Goal: Task Accomplishment & Management: Manage account settings

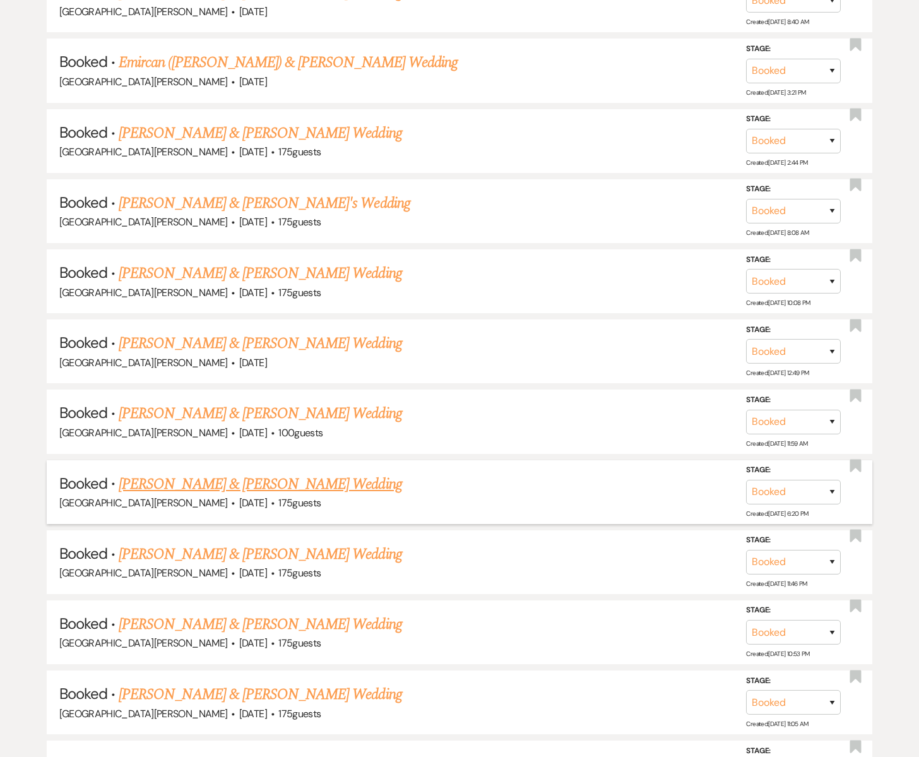
scroll to position [1588, 0]
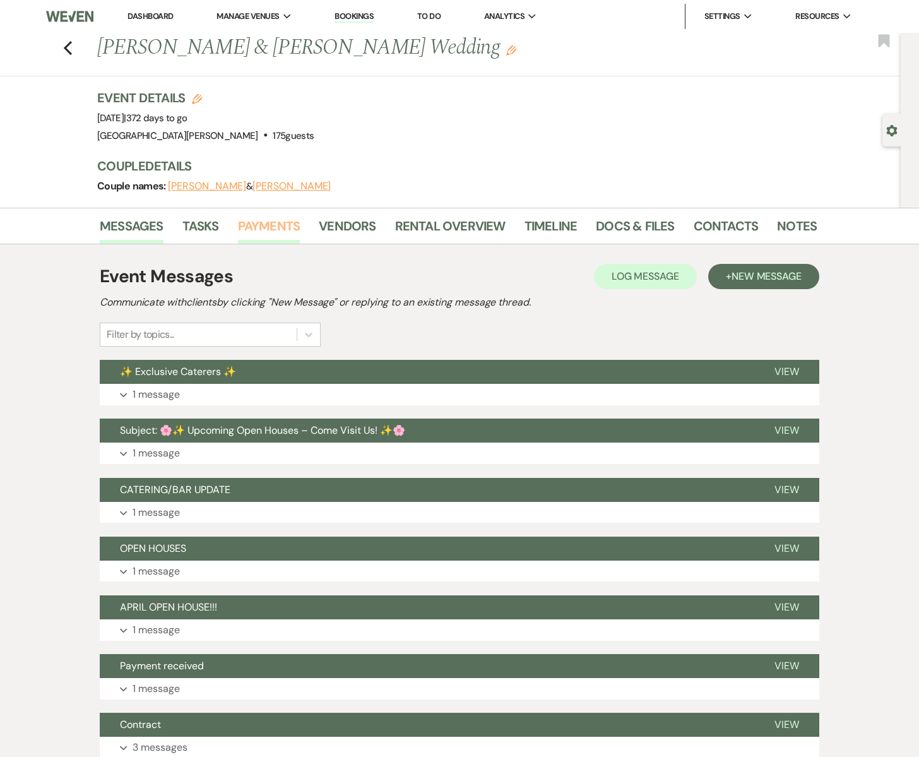
click at [277, 225] on link "Payments" at bounding box center [269, 230] width 63 height 28
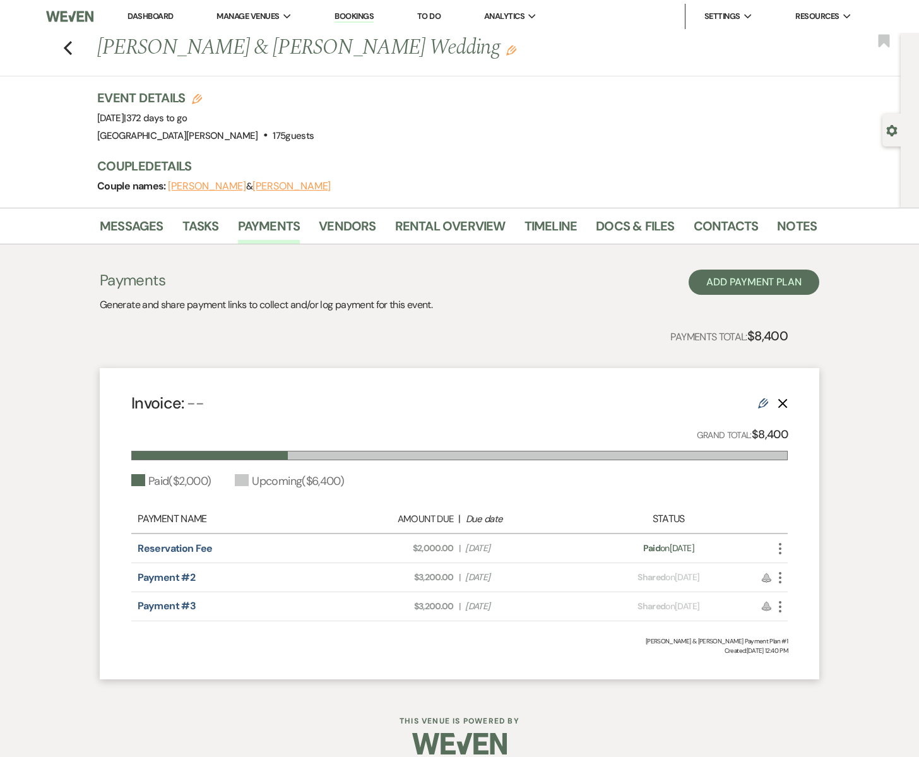
click at [779, 581] on use "button" at bounding box center [780, 577] width 3 height 11
click at [805, 645] on button "Check [PERSON_NAME] [PERSON_NAME] as Paid" at bounding box center [837, 645] width 128 height 21
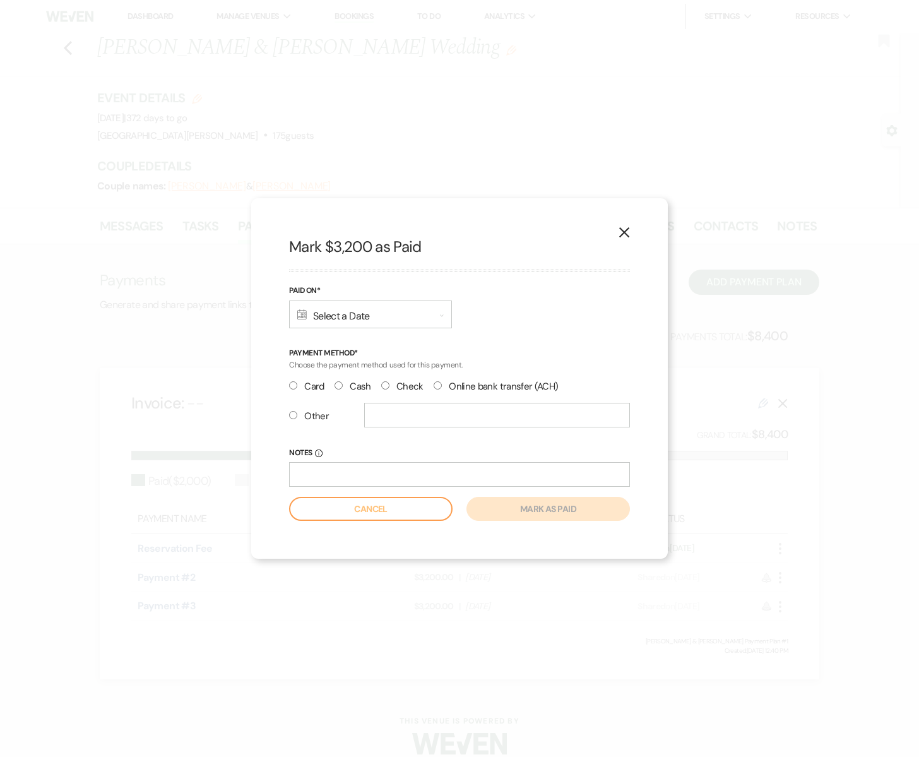
click at [386, 385] on input "Check" at bounding box center [385, 385] width 8 height 8
radio input "true"
click at [428, 422] on input "text" at bounding box center [497, 415] width 266 height 25
click at [397, 477] on input "Notes Info" at bounding box center [459, 474] width 341 height 25
type input "#1379 [PERSON_NAME]"
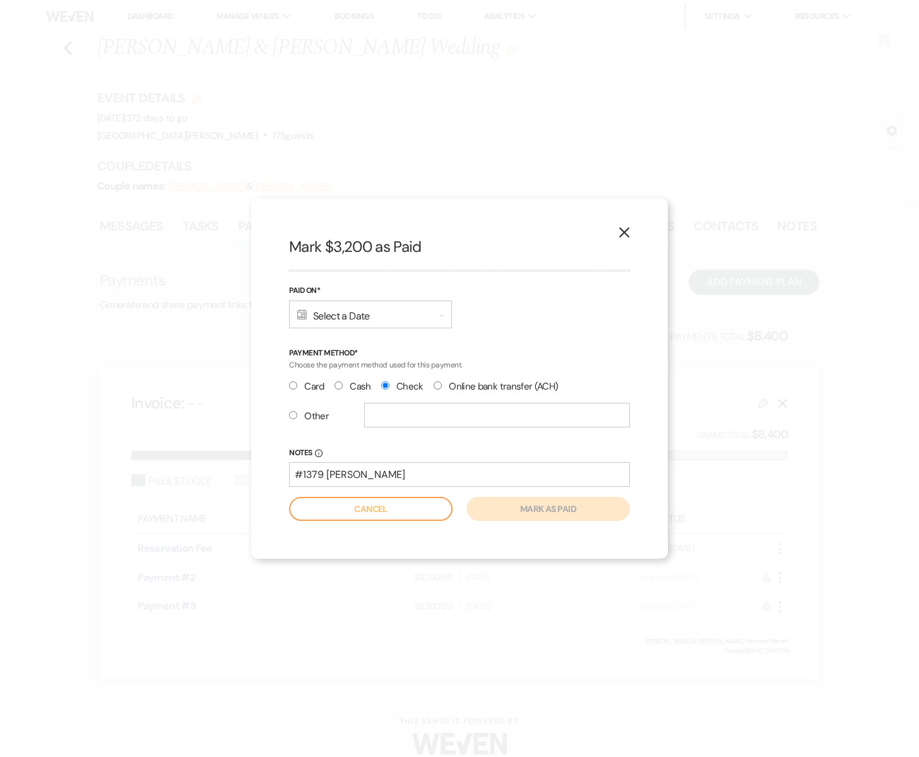
click at [303, 316] on icon "Calendar" at bounding box center [301, 314] width 9 height 10
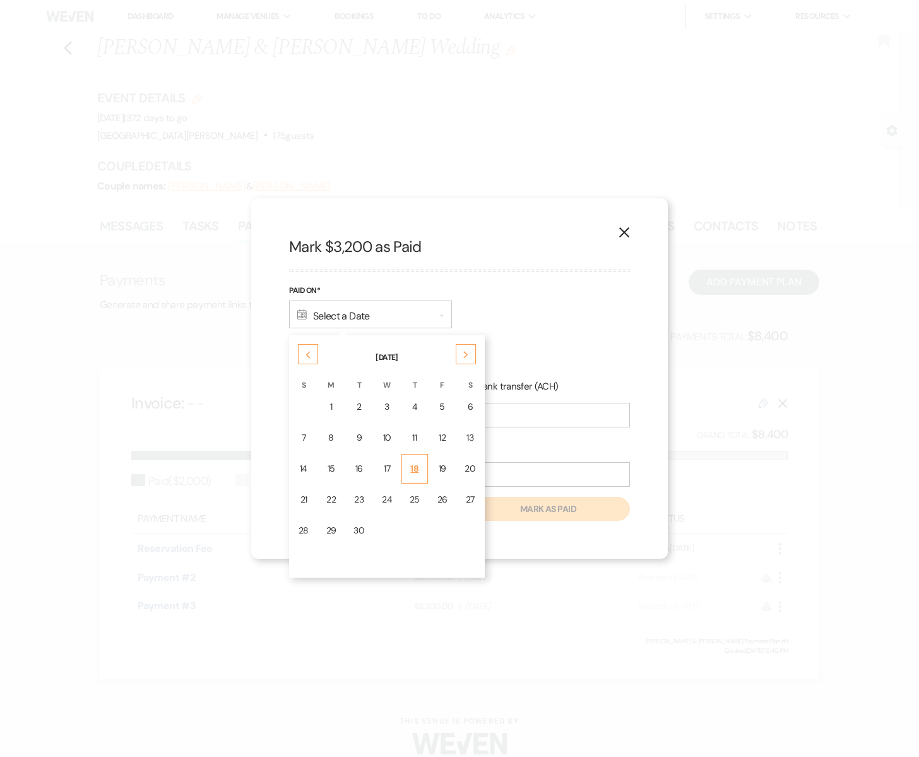
click at [419, 462] on td "18" at bounding box center [415, 469] width 27 height 30
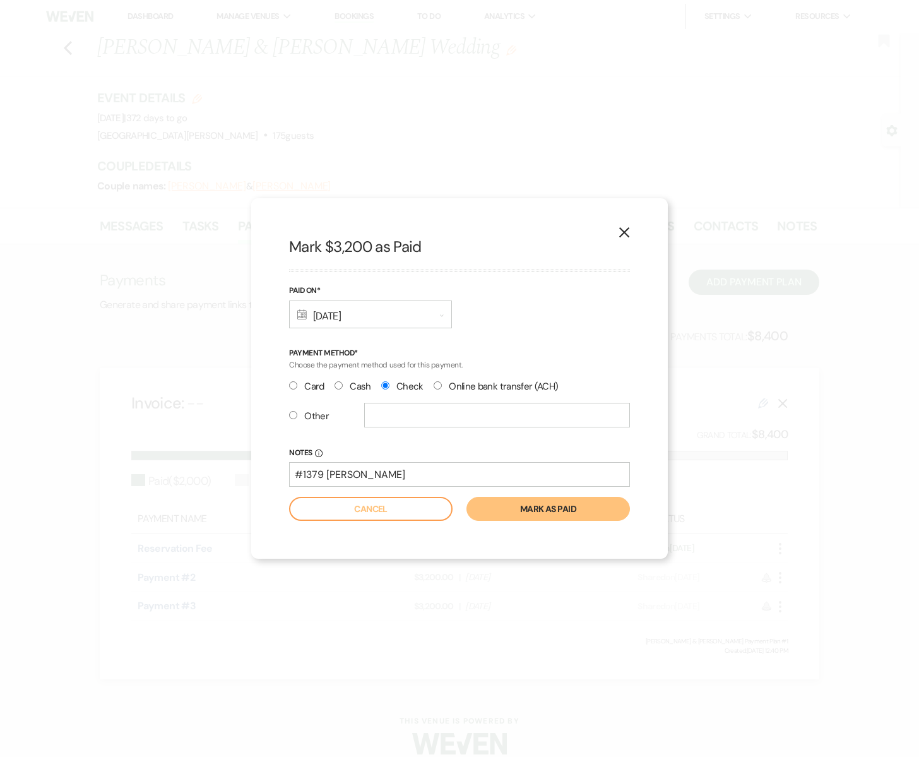
click at [544, 506] on button "Mark as paid" at bounding box center [549, 509] width 164 height 24
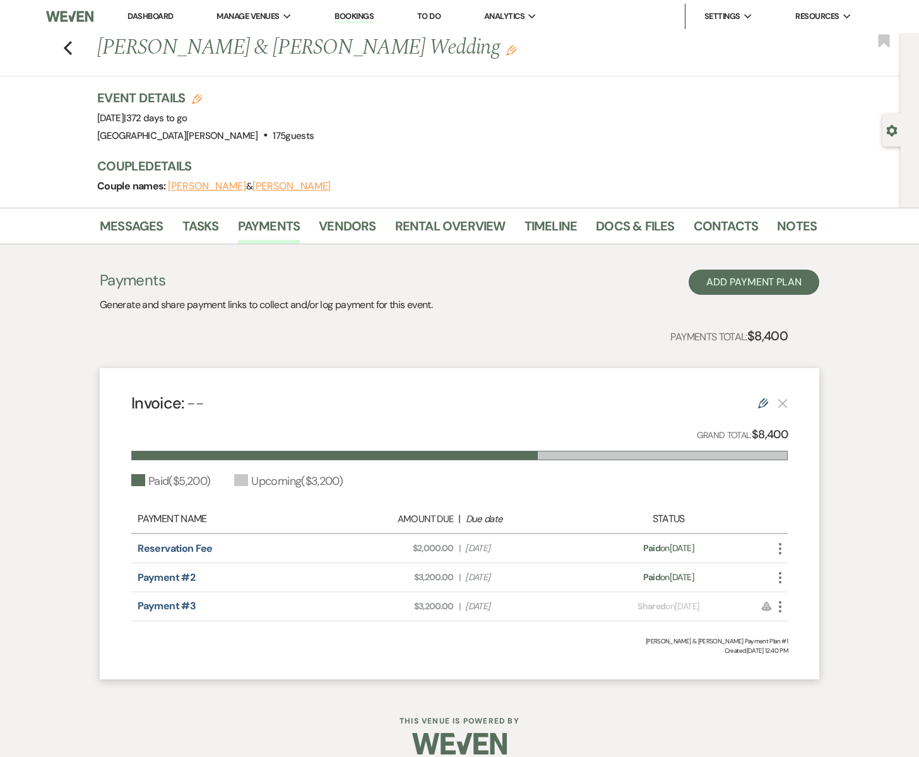
click at [781, 572] on use "button" at bounding box center [780, 577] width 3 height 11
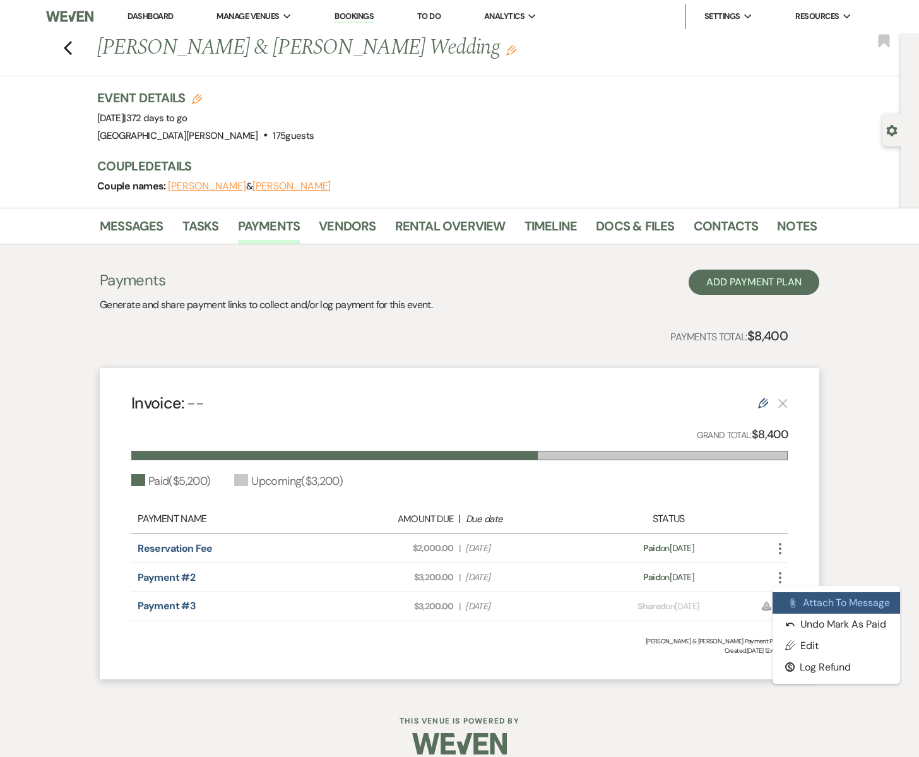
click at [815, 607] on button "Attach File Attach to Message" at bounding box center [837, 602] width 128 height 21
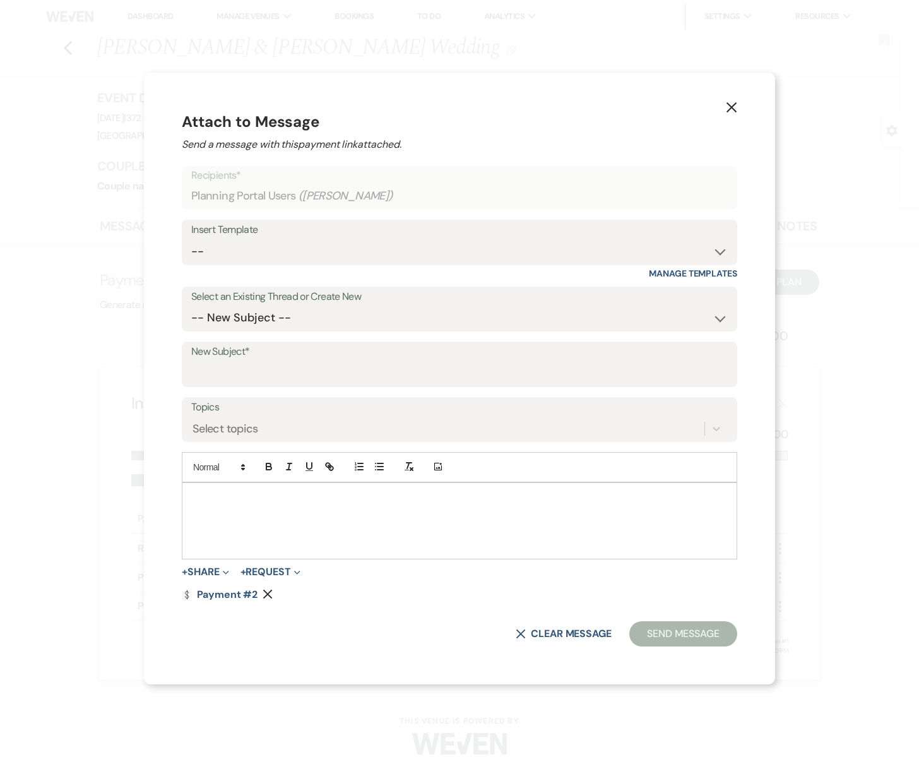
click at [338, 517] on div at bounding box center [459, 521] width 554 height 76
click at [350, 306] on select "-- New Subject -- ✨ Exclusive Caterers ✨ Subject: 🌸✨ Upcoming Open Houses – Com…" at bounding box center [459, 318] width 537 height 25
click at [326, 243] on select "-- Subject: So Great to Meet You at [GEOGRAPHIC_DATA][PERSON_NAME]! Subject: 🎉 …" at bounding box center [459, 251] width 537 height 25
click at [294, 320] on select "-- New Subject -- ✨ Exclusive Caterers ✨ Subject: 🌸✨ Upcoming Open Houses – Com…" at bounding box center [459, 318] width 537 height 25
click at [273, 369] on input "New Subject*" at bounding box center [459, 373] width 537 height 25
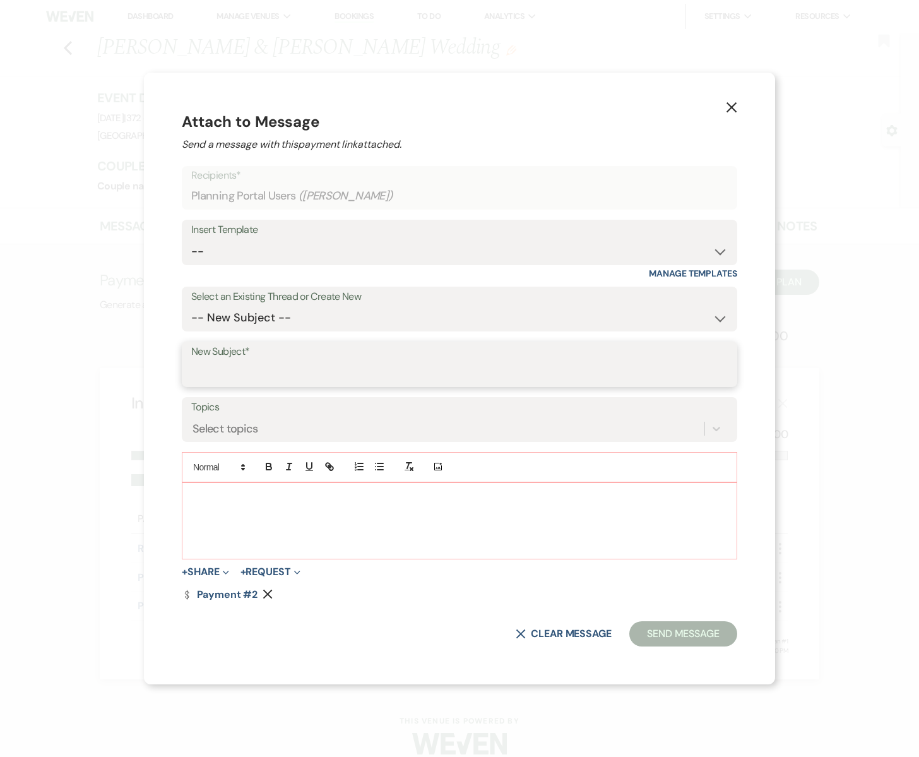
type input "Payment received"
click at [289, 496] on p at bounding box center [460, 498] width 536 height 14
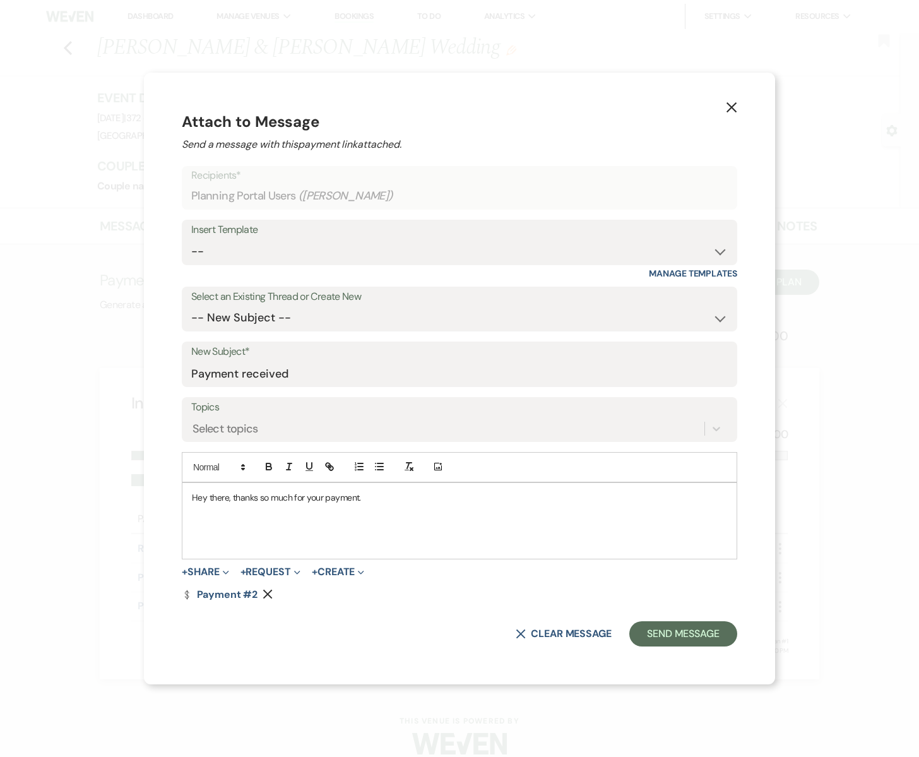
click at [136, 51] on div "X Attach to Message Send a message with this payment link attached. Recipients*…" at bounding box center [459, 378] width 919 height 757
drag, startPoint x: 234, startPoint y: 60, endPoint x: 358, endPoint y: 52, distance: 124.6
click at [234, 60] on div "X Attach to Message Send a message with this payment link attached. Recipients*…" at bounding box center [459, 378] width 919 height 757
click at [613, 50] on div "X Attach to Message Send a message with this payment link attached. Recipients*…" at bounding box center [459, 378] width 919 height 757
click at [722, 100] on button "X" at bounding box center [731, 106] width 19 height 22
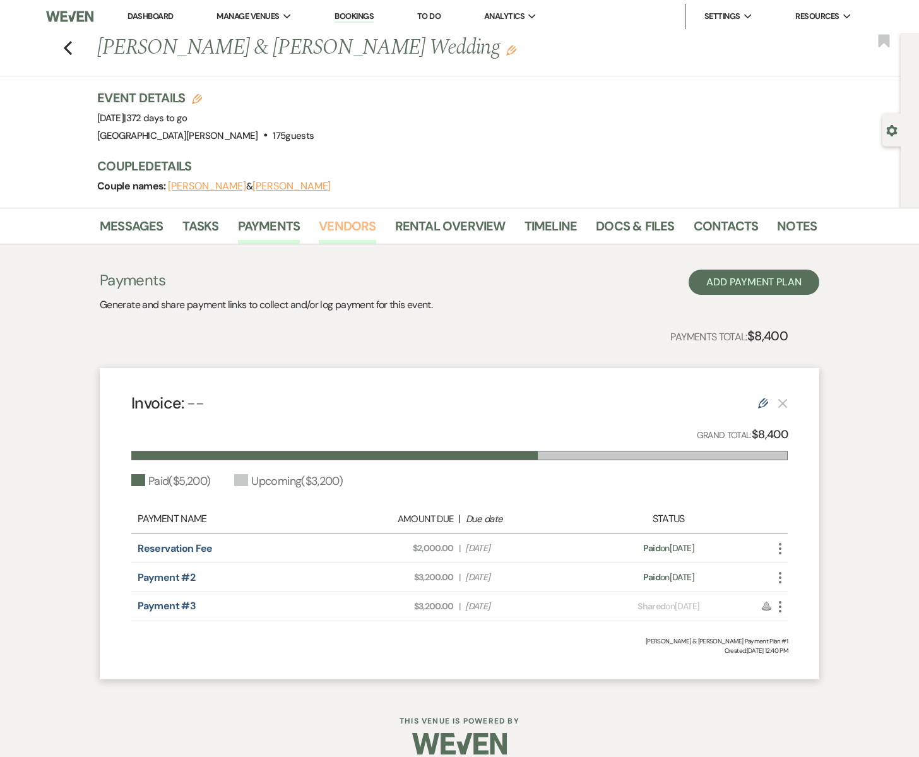
click at [354, 218] on link "Vendors" at bounding box center [347, 230] width 57 height 28
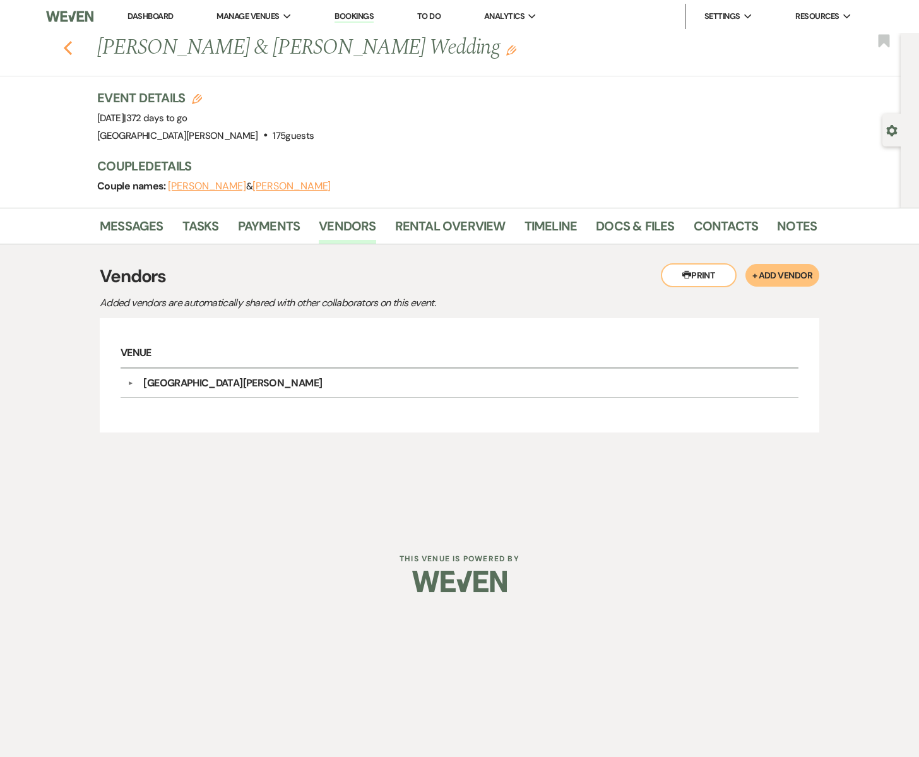
click at [71, 47] on icon "Previous" at bounding box center [67, 47] width 9 height 15
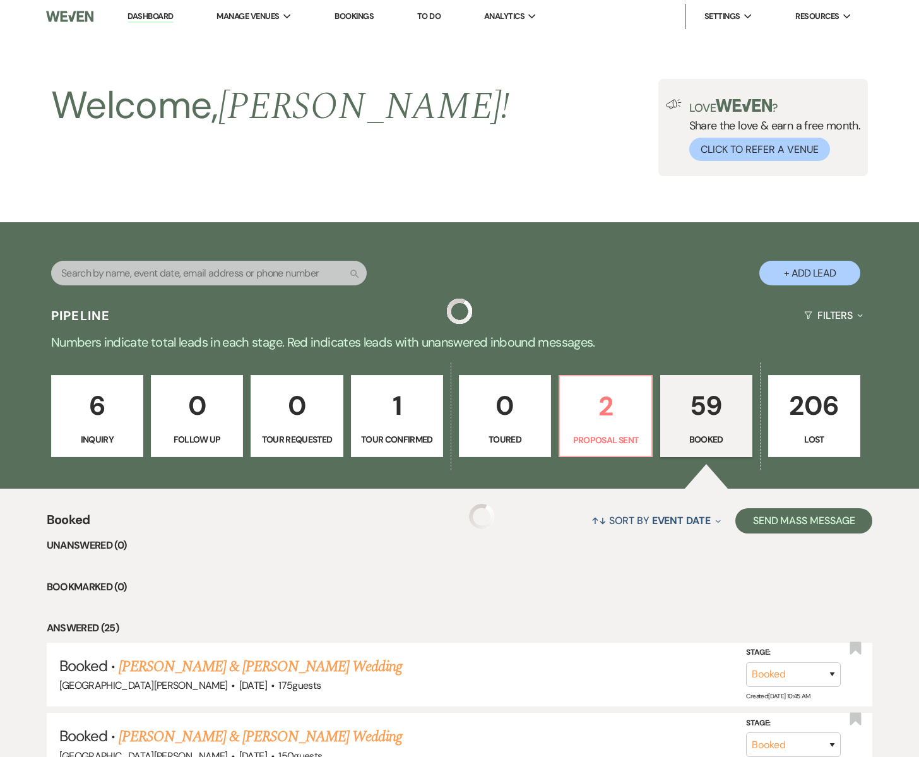
scroll to position [1583, 0]
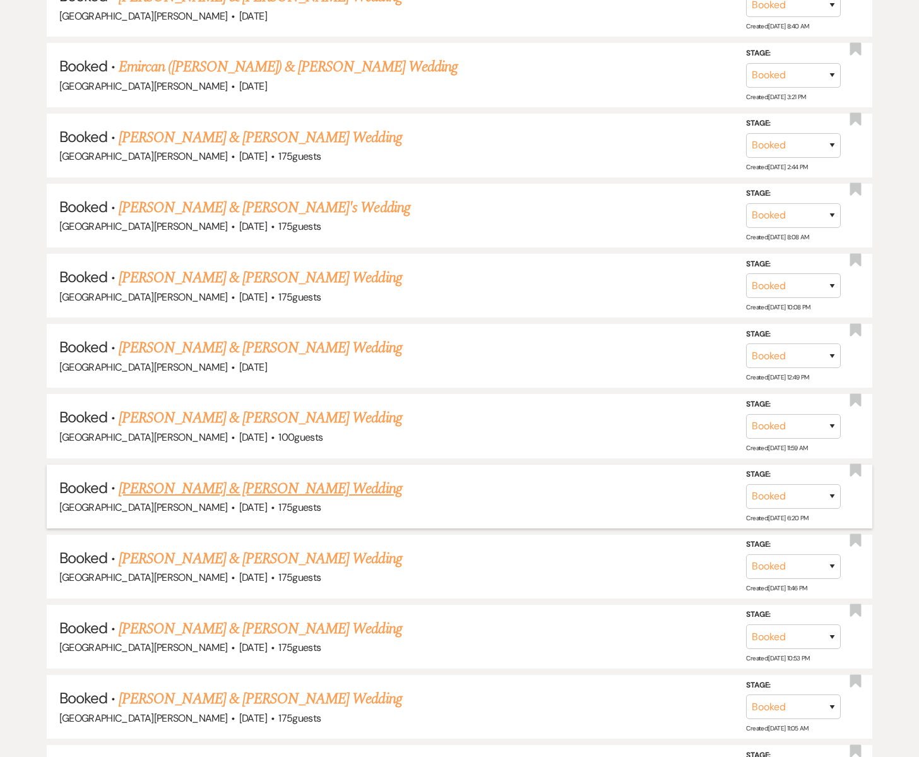
click at [191, 477] on link "[PERSON_NAME] & [PERSON_NAME] Wedding" at bounding box center [260, 488] width 283 height 23
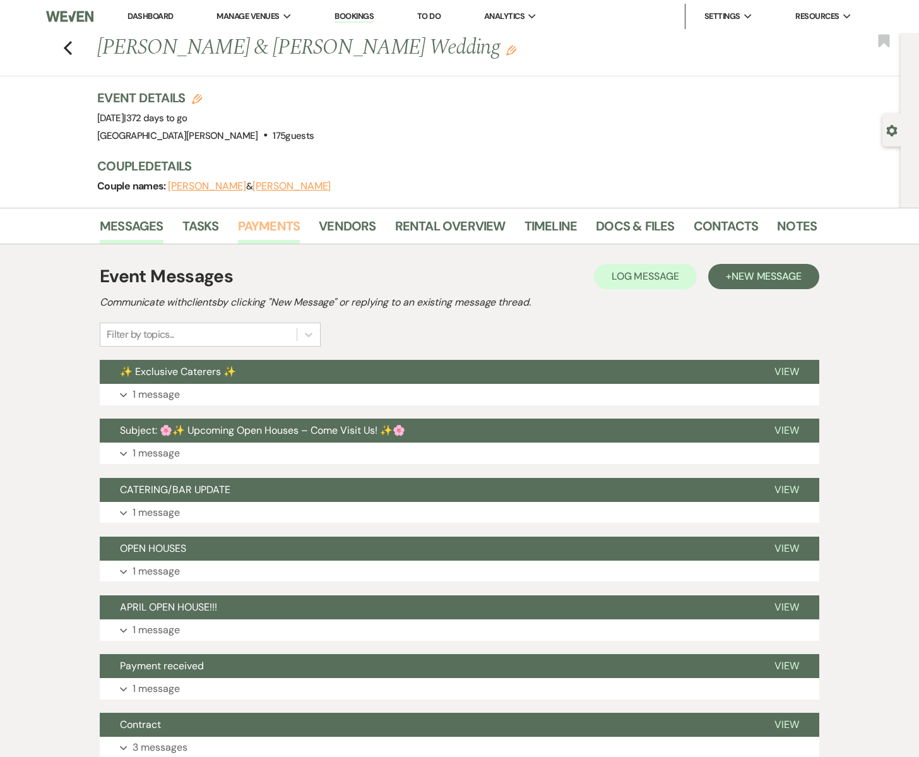
click at [257, 224] on link "Payments" at bounding box center [269, 230] width 63 height 28
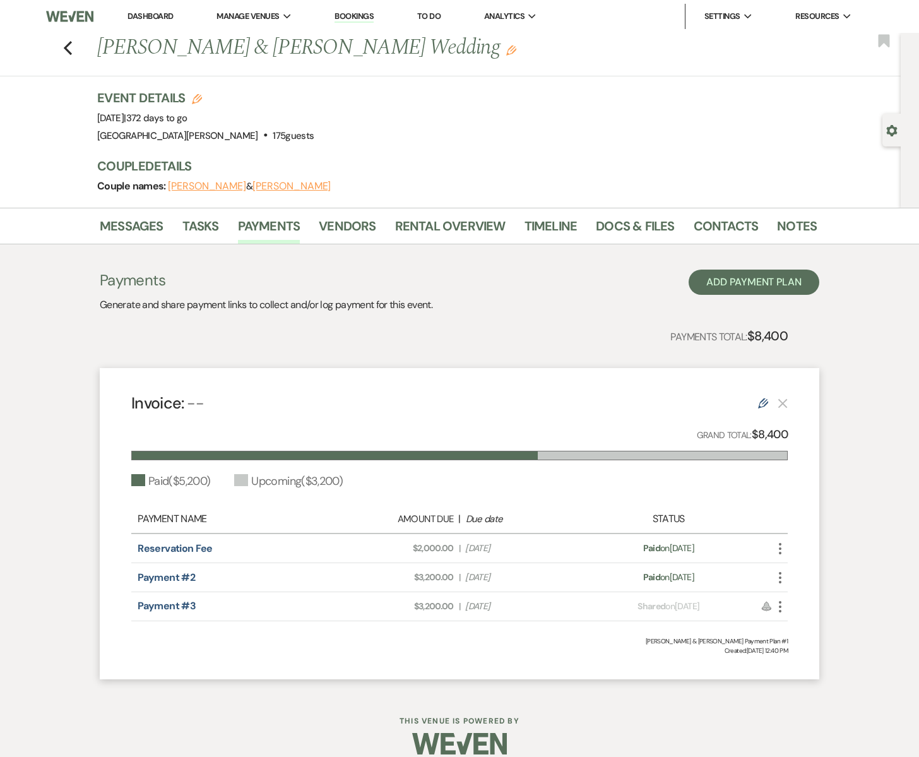
click at [777, 576] on icon "More" at bounding box center [780, 577] width 15 height 15
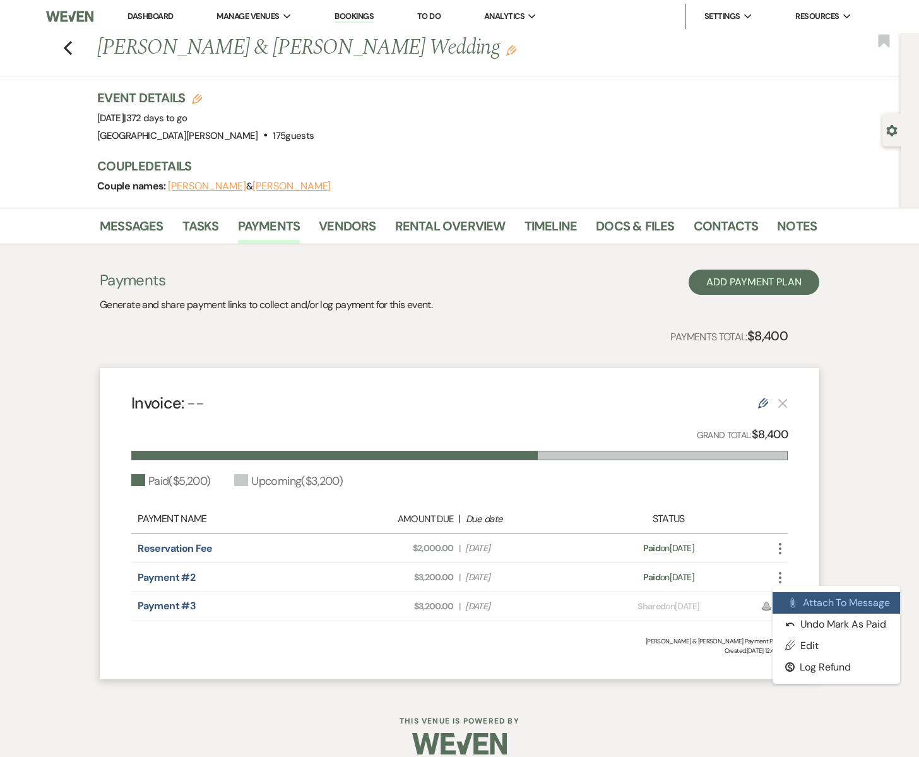
click at [810, 602] on button "Attach File Attach to Message" at bounding box center [837, 602] width 128 height 21
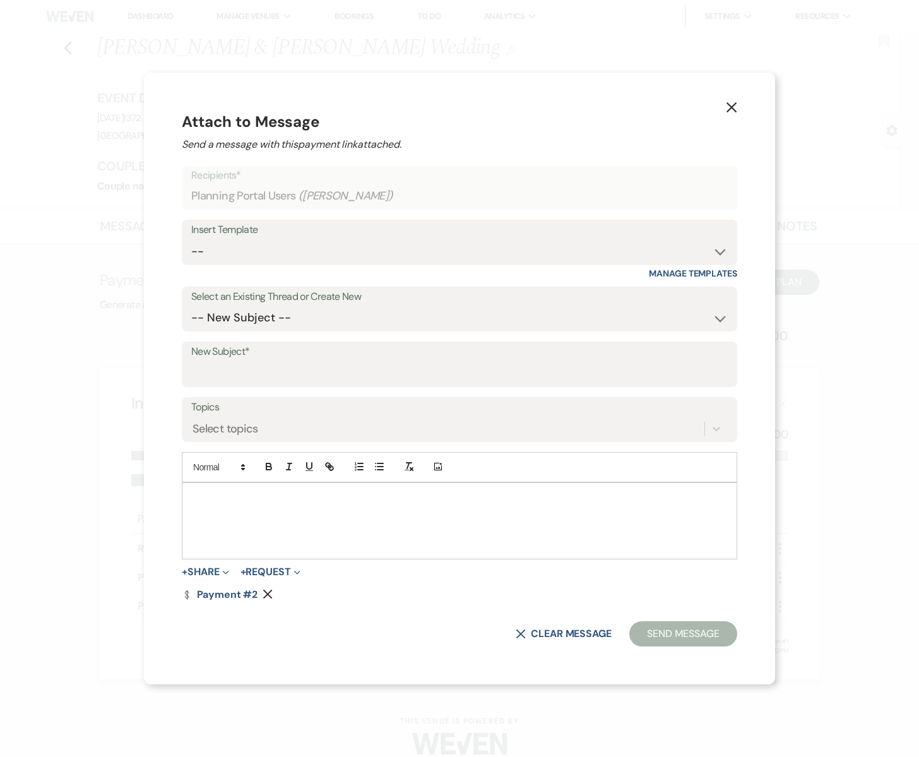
click at [267, 492] on p at bounding box center [460, 498] width 536 height 14
drag, startPoint x: 314, startPoint y: 512, endPoint x: 239, endPoint y: 510, distance: 75.2
click at [239, 510] on div "Hello, your payment was received, thank you. I'm hoping you are" at bounding box center [459, 521] width 554 height 76
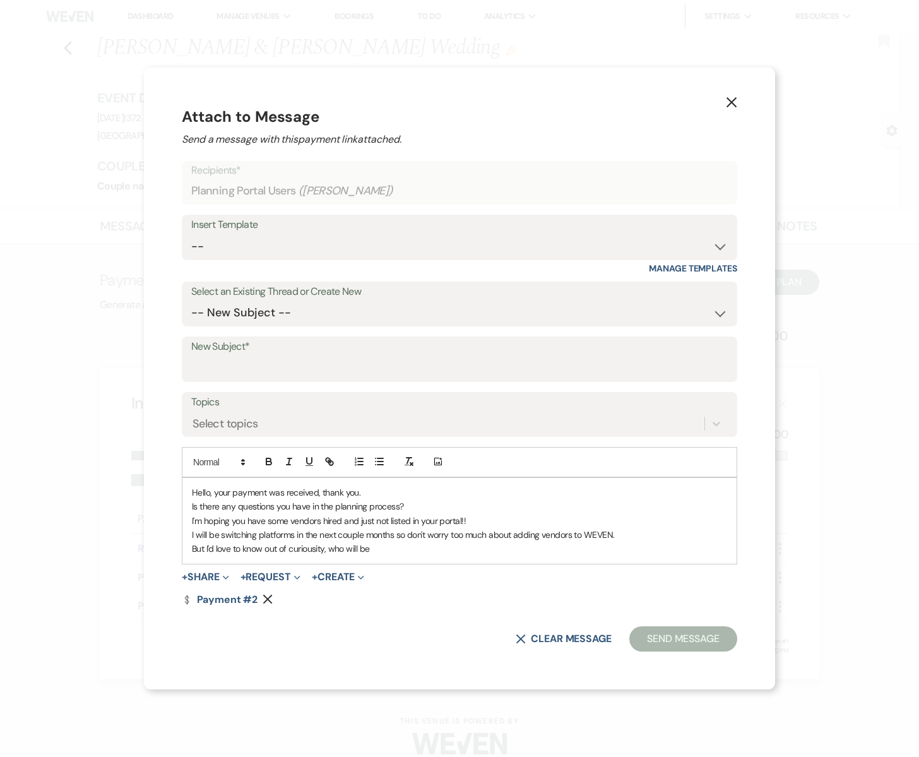
click at [312, 550] on p "But I'd love to know out of curiousity, who will be" at bounding box center [460, 549] width 536 height 14
click at [425, 550] on p "But I'd love to know, out of curiosity, who will be" at bounding box center [460, 549] width 536 height 14
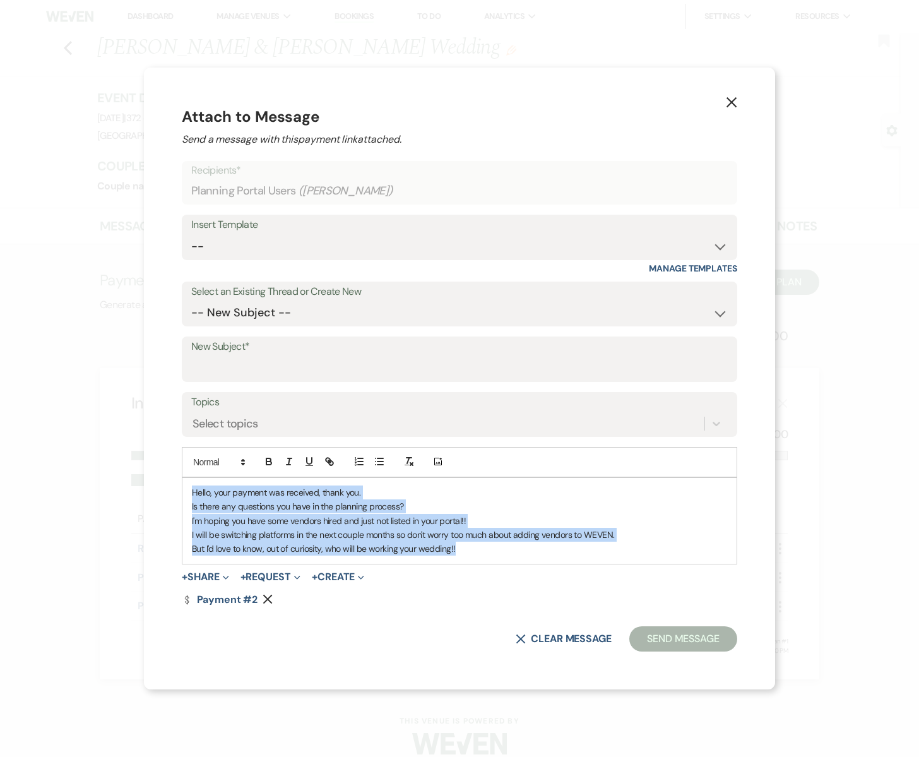
drag, startPoint x: 239, startPoint y: 493, endPoint x: 537, endPoint y: 547, distance: 303.0
click at [537, 547] on div "Hello, your payment was received, thank you. Is there any questions you have in…" at bounding box center [459, 521] width 554 height 86
copy div "Hello, your payment was received, thank you. Is there any questions you have in…"
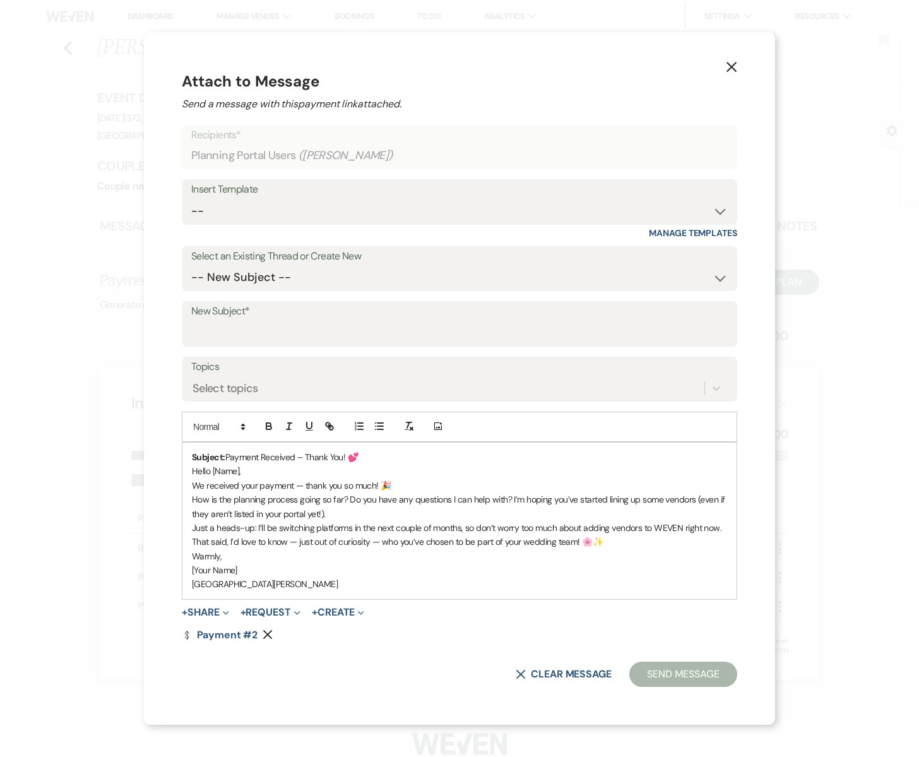
drag, startPoint x: 244, startPoint y: 571, endPoint x: 192, endPoint y: 570, distance: 51.8
click at [192, 570] on p "[Your Name]" at bounding box center [460, 570] width 536 height 14
drag, startPoint x: 240, startPoint y: 472, endPoint x: 210, endPoint y: 474, distance: 30.3
click at [210, 474] on p "Hello [Name]," at bounding box center [460, 471] width 536 height 14
click at [213, 472] on p "HelloJamie and [PERSON_NAME]," at bounding box center [460, 471] width 536 height 14
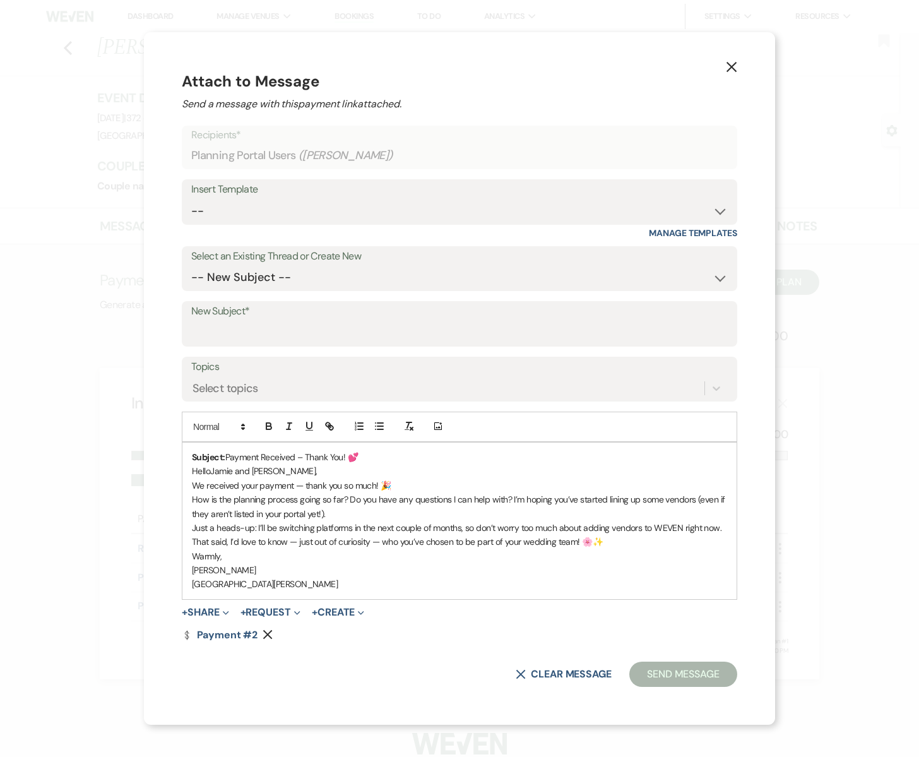
click at [210, 472] on p "HelloJamie and [PERSON_NAME]," at bounding box center [460, 471] width 536 height 14
click at [252, 278] on select "-- New Subject -- ✨ Exclusive Caterers ✨ Subject: 🌸✨ Upcoming Open Houses – Com…" at bounding box center [459, 277] width 537 height 25
click at [217, 314] on label "New Subject*" at bounding box center [459, 311] width 537 height 18
click at [217, 321] on input "New Subject*" at bounding box center [459, 333] width 537 height 25
click at [218, 319] on label "New Subject*" at bounding box center [459, 311] width 537 height 18
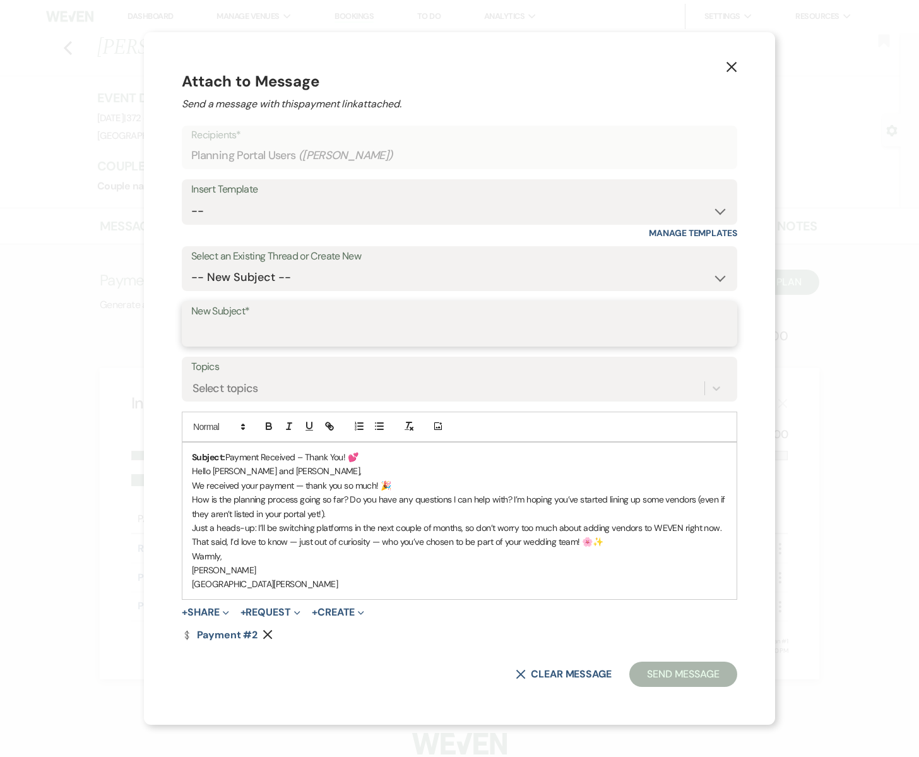
click at [218, 321] on input "New Subject*" at bounding box center [459, 333] width 537 height 25
type input "Payment received"
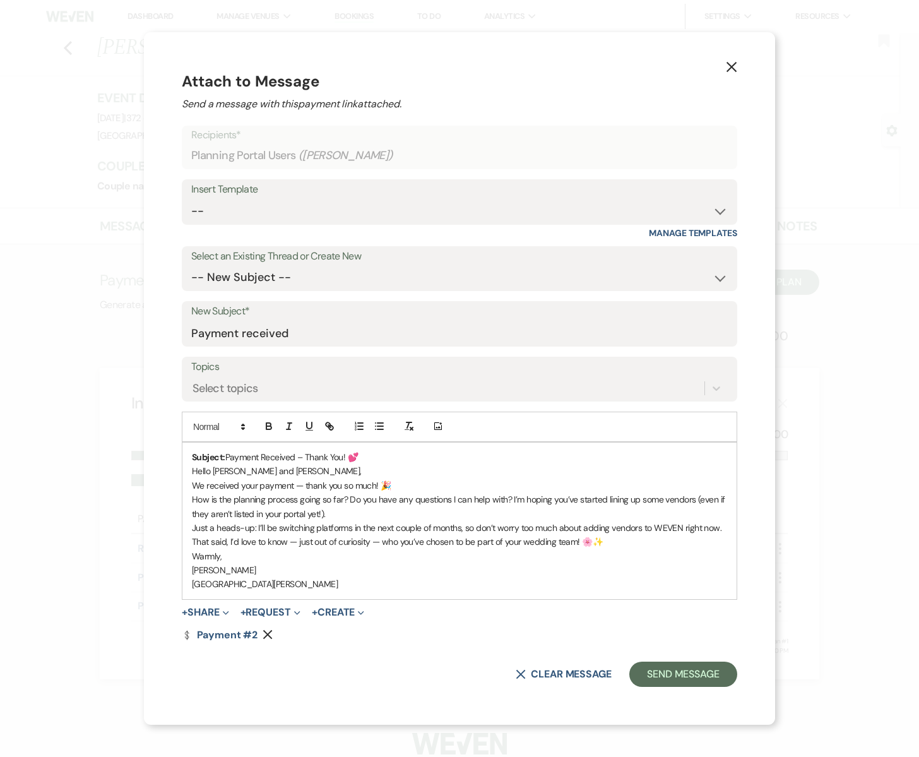
click at [169, 366] on div "X Attach to Message Send a message with this payment link attached. Recipients*…" at bounding box center [459, 378] width 631 height 693
click at [655, 679] on button "Send Message" at bounding box center [684, 674] width 108 height 25
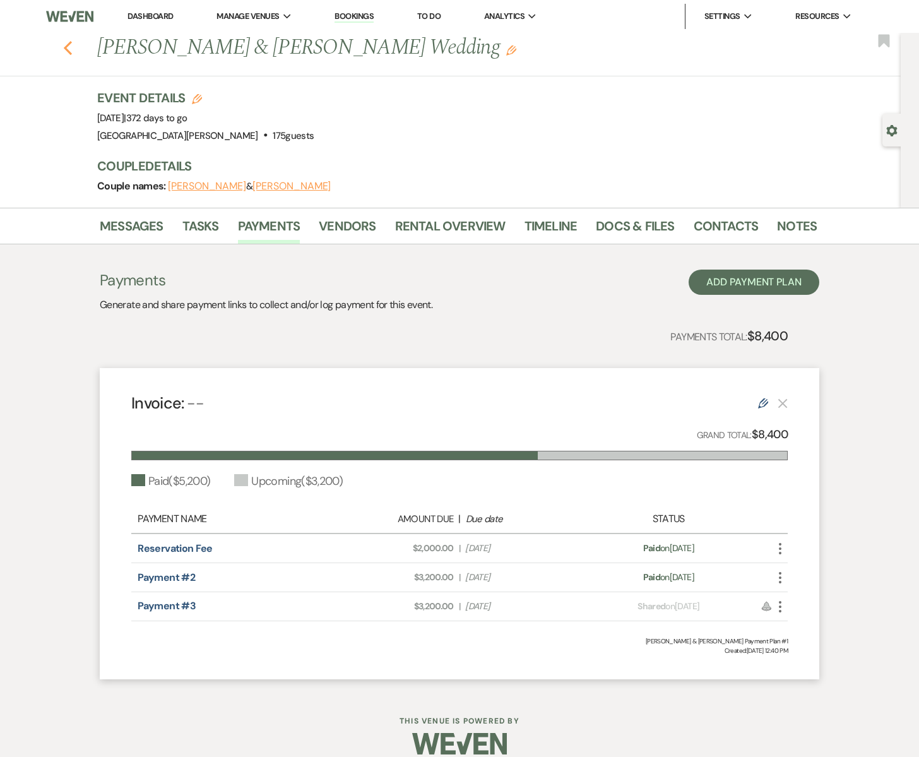
click at [66, 44] on icon "Previous" at bounding box center [67, 47] width 9 height 15
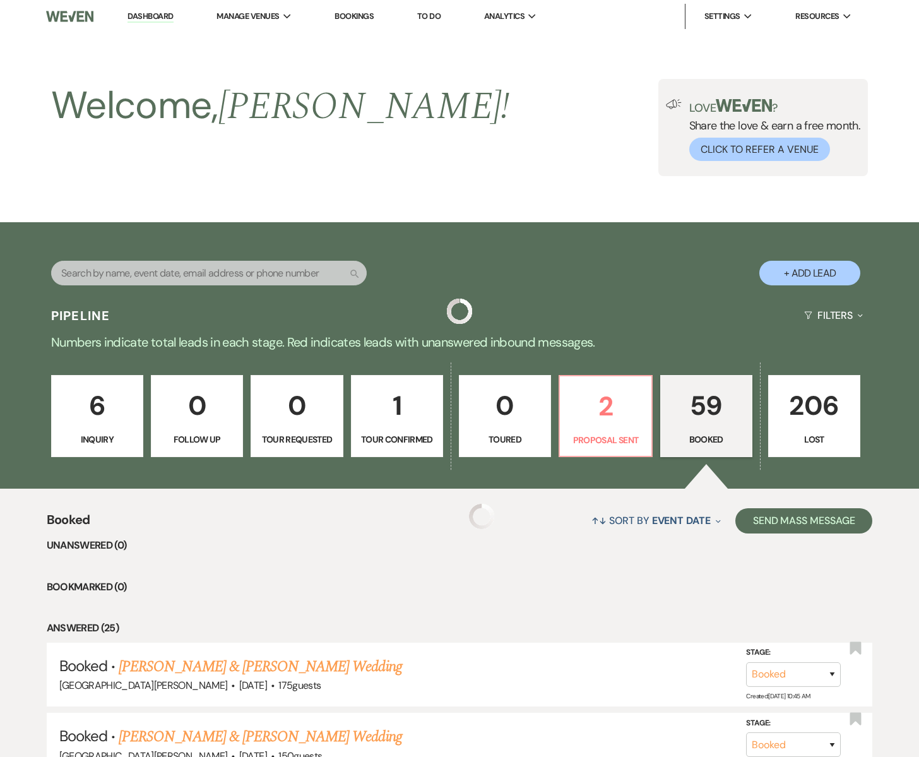
scroll to position [1583, 0]
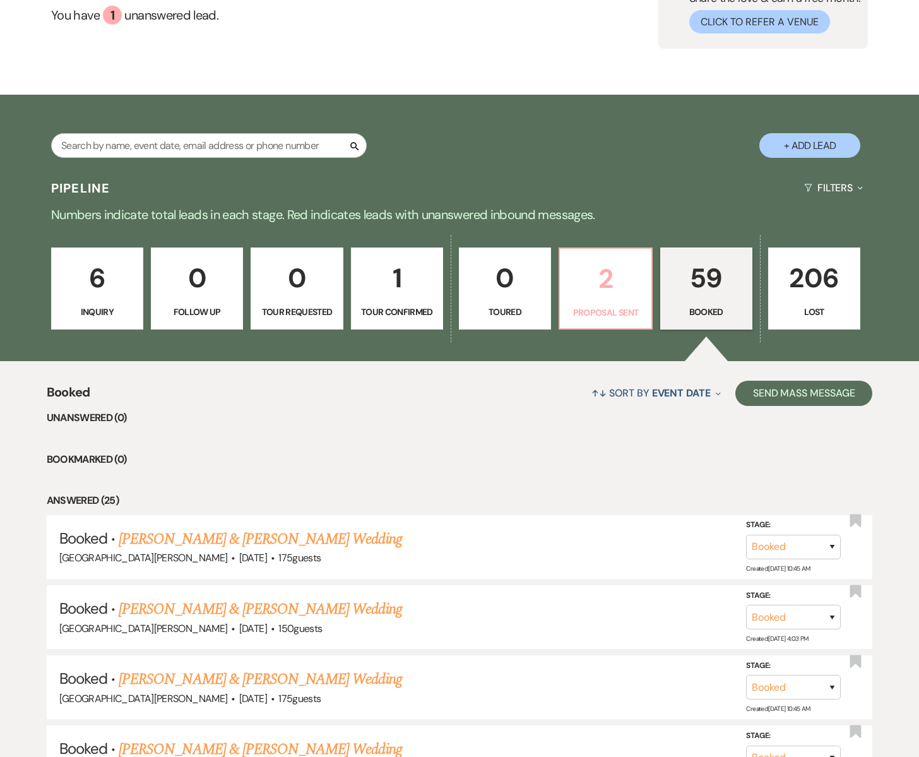
click at [601, 285] on p "2" at bounding box center [606, 279] width 76 height 42
select select "6"
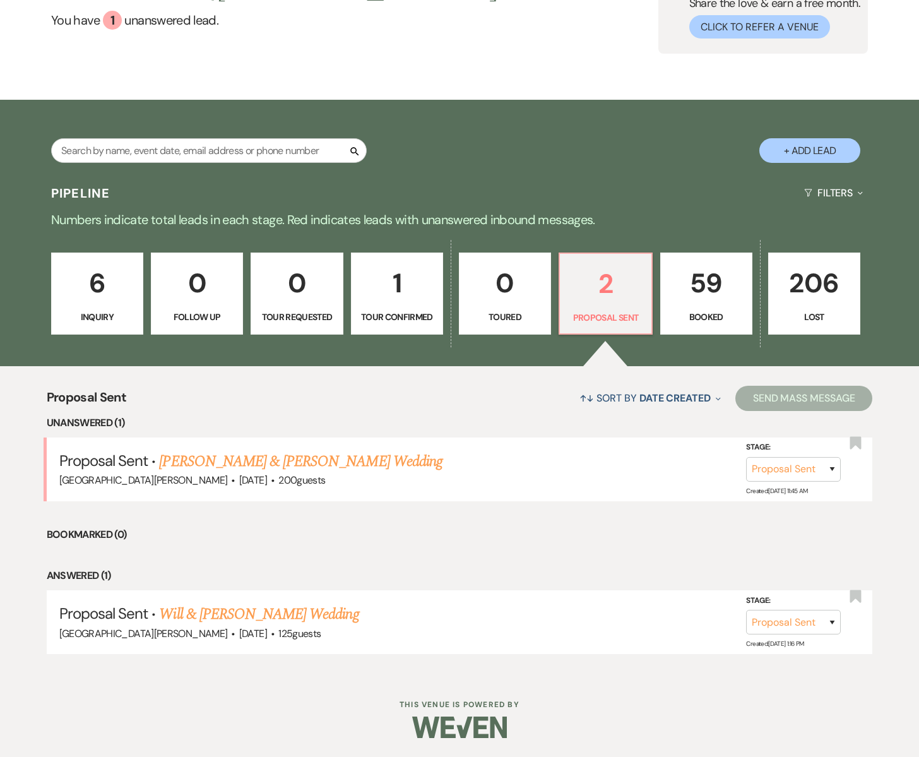
scroll to position [121, 0]
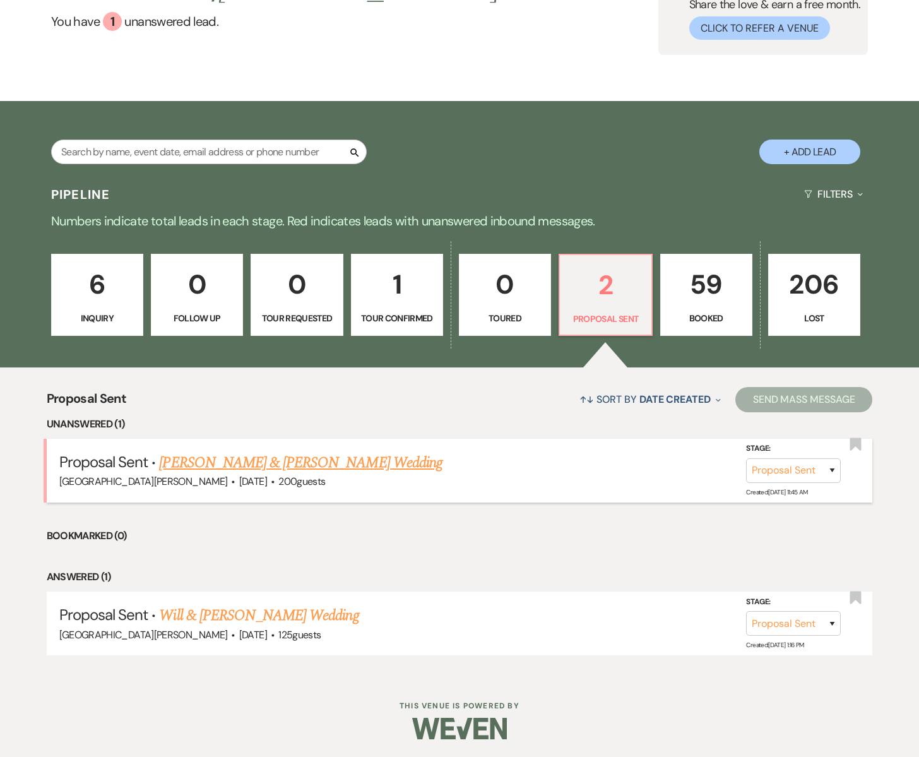
click at [268, 460] on link "[PERSON_NAME] & [PERSON_NAME] Wedding" at bounding box center [300, 463] width 283 height 23
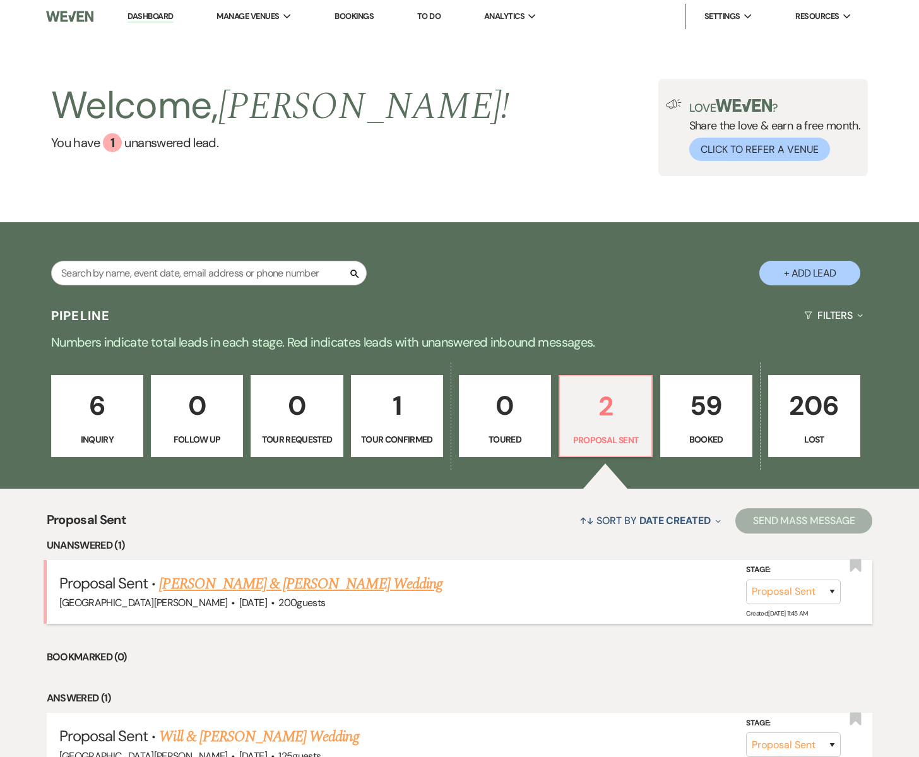
select select "6"
select select "5"
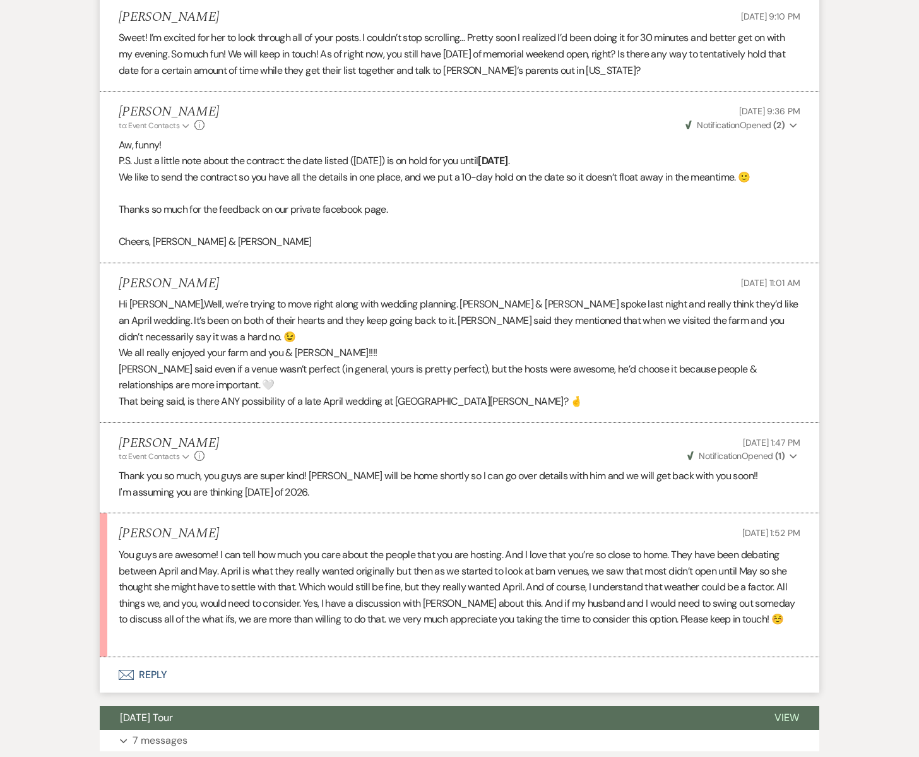
scroll to position [1402, 0]
